Goal: Task Accomplishment & Management: Complete application form

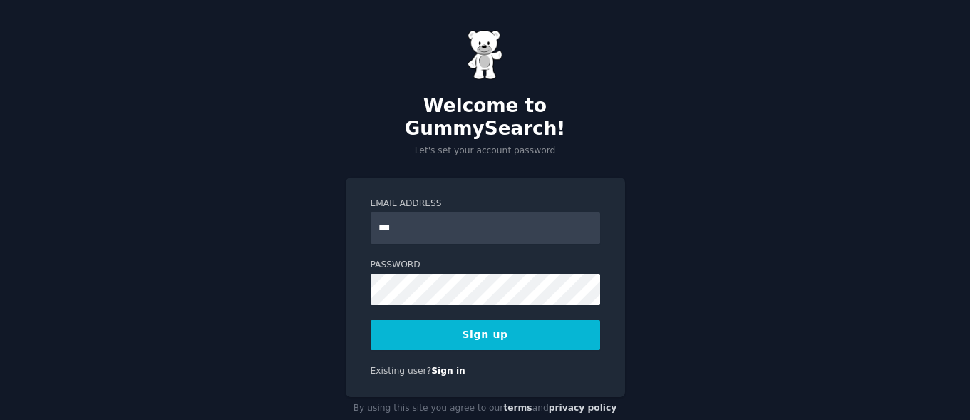
type input "**********"
click at [500, 320] on button "Sign up" at bounding box center [484, 335] width 229 height 30
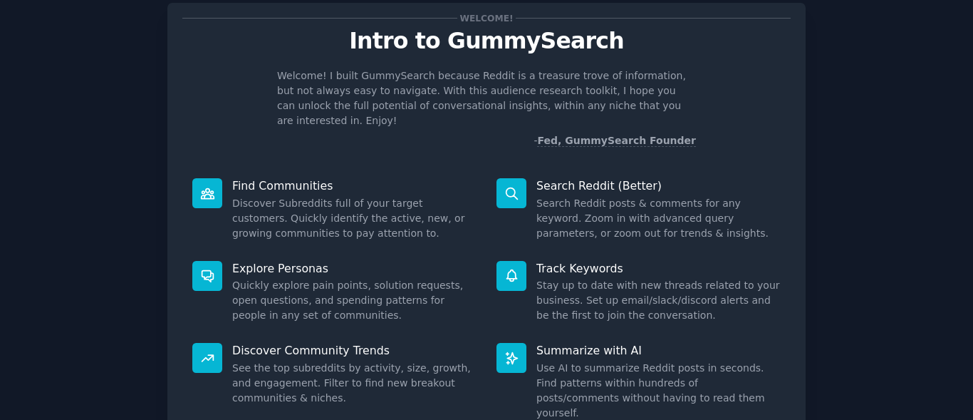
scroll to position [71, 0]
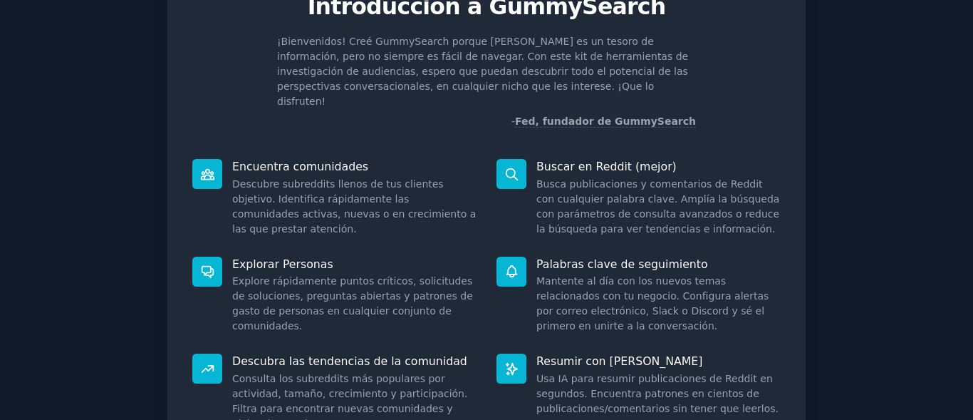
click at [742, 63] on div "¡Bienvenidos! Creé GummySearch porque [PERSON_NAME] es un tesoro de información…" at bounding box center [486, 81] width 608 height 95
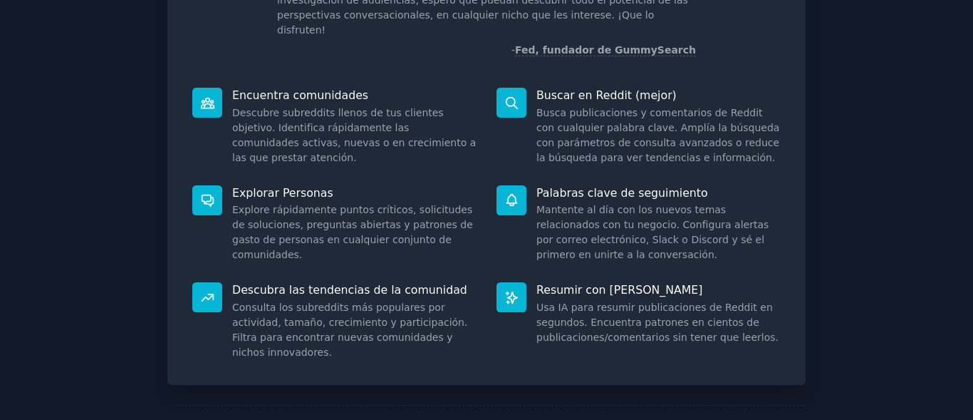
scroll to position [183, 0]
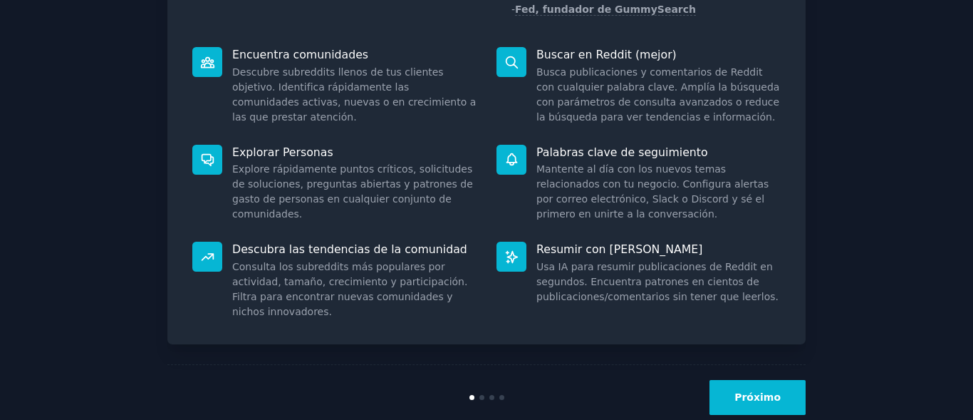
click at [791, 380] on button "Próximo" at bounding box center [758, 397] width 96 height 35
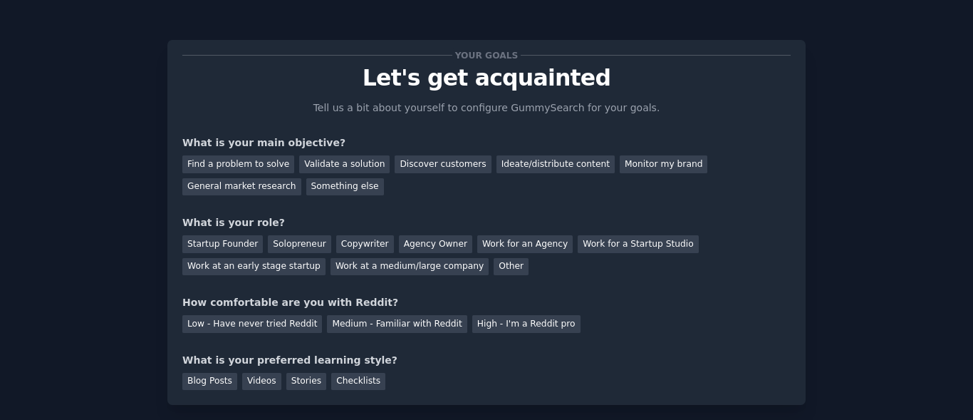
drag, startPoint x: 911, startPoint y: 138, endPoint x: 908, endPoint y: 150, distance: 11.8
click at [911, 138] on div "Your goals Let's get acquainted Tell us a bit about yourself to configure Gummy…" at bounding box center [486, 255] width 933 height 470
